Goal: Task Accomplishment & Management: Use online tool/utility

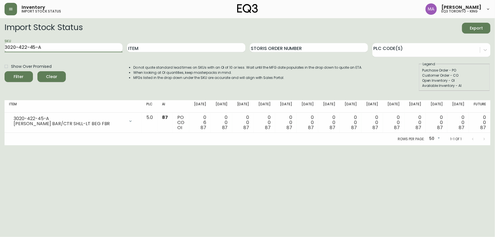
click at [0, 51] on main "Import Stock Status Export SKU 3020-422-45-A Item Storis Order Number PLC Code(…" at bounding box center [247, 81] width 495 height 127
type input "7050-347-13-A"
click at [5, 71] on button "Filter" at bounding box center [19, 76] width 28 height 11
drag, startPoint x: 52, startPoint y: 50, endPoint x: 0, endPoint y: 48, distance: 51.6
click at [0, 48] on main "Import Stock Status Export SKU 7050-347-13-A Item Storis Order Number PLC Code(…" at bounding box center [247, 81] width 495 height 127
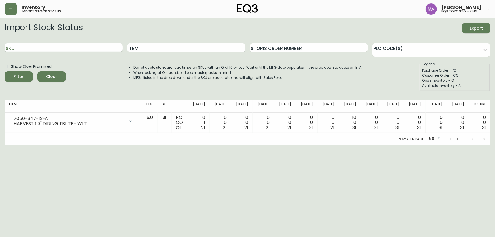
paste input "7050-347-13-B"
type input "7050-347-13-B"
click at [5, 71] on button "Filter" at bounding box center [19, 76] width 28 height 11
drag, startPoint x: 62, startPoint y: 45, endPoint x: 3, endPoint y: 44, distance: 59.0
click at [3, 44] on main "Import Stock Status Export SKU 7050-347-13-B Item Storis Order Number PLC Code(…" at bounding box center [247, 81] width 495 height 127
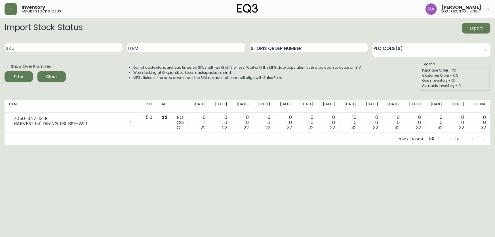
paste input "[PHONE_NUMBER]"
type input "[PHONE_NUMBER]"
click at [5, 71] on button "Filter" at bounding box center [19, 76] width 28 height 11
drag, startPoint x: 20, startPoint y: 48, endPoint x: 0, endPoint y: 63, distance: 24.7
click at [0, 63] on main "Import Stock Status Export SKU [PHONE_NUMBER] Item Storis Order Number PLC Code…" at bounding box center [247, 81] width 495 height 127
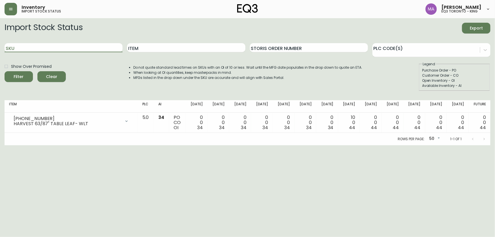
paste input "[PHONE_NUMBER]"
type input "[PHONE_NUMBER]"
click at [5, 71] on button "Filter" at bounding box center [19, 76] width 28 height 11
